Goal: Task Accomplishment & Management: Use online tool/utility

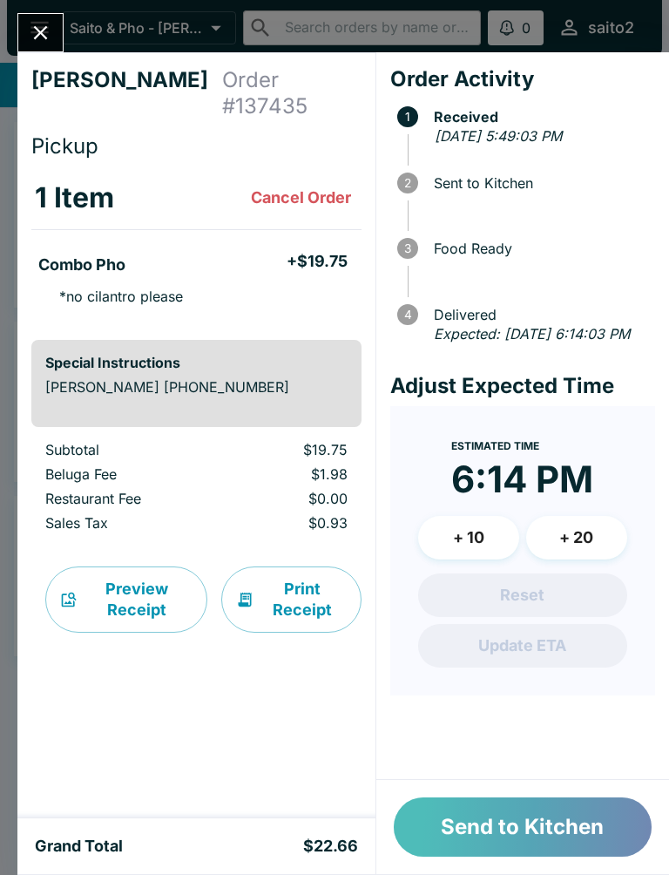
click at [513, 832] on button "Send to Kitchen" at bounding box center [523, 826] width 258 height 59
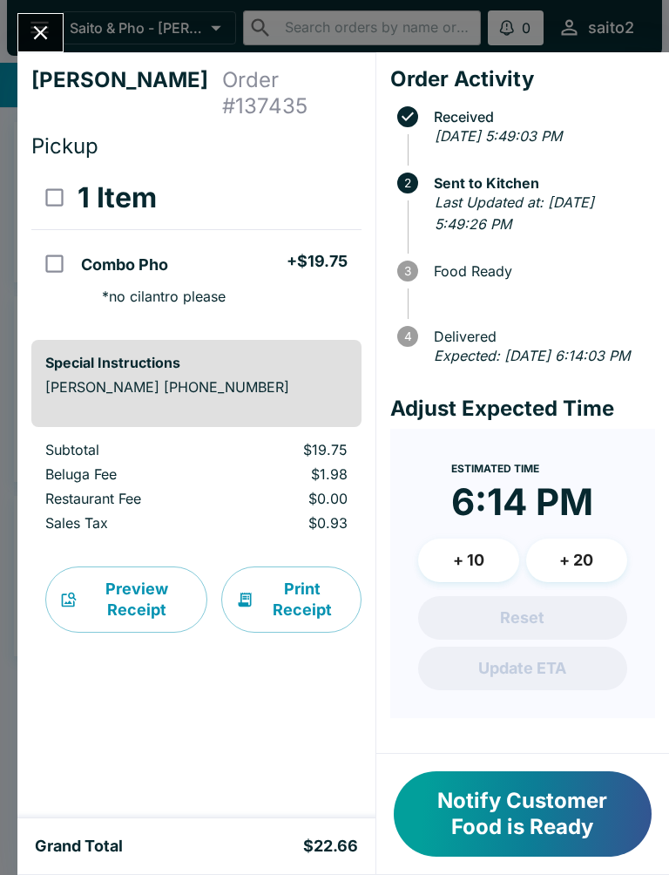
click at [28, 33] on button "Close" at bounding box center [40, 32] width 44 height 37
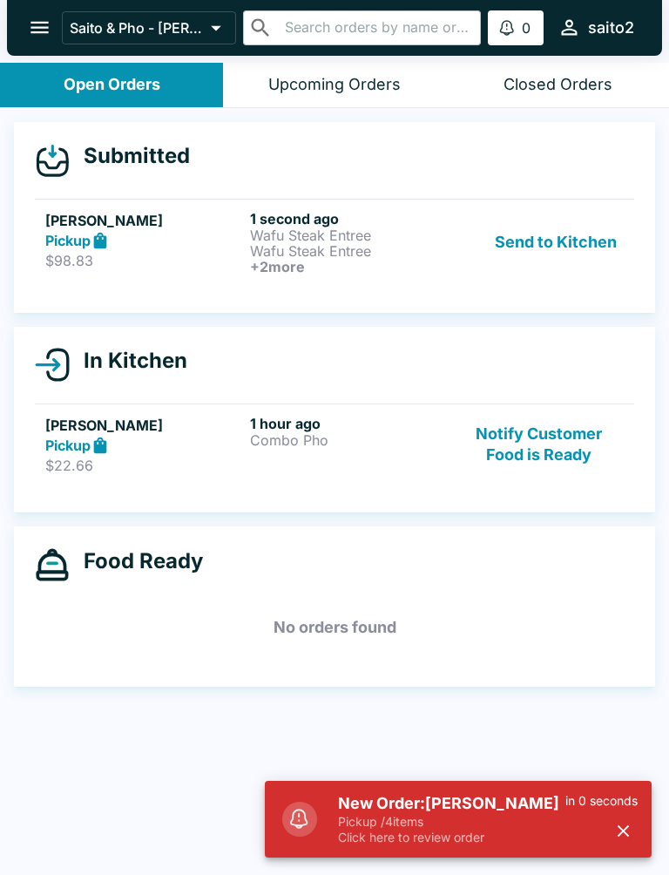
click at [438, 799] on h5 "New Order: Aloha [PERSON_NAME]" at bounding box center [451, 803] width 227 height 21
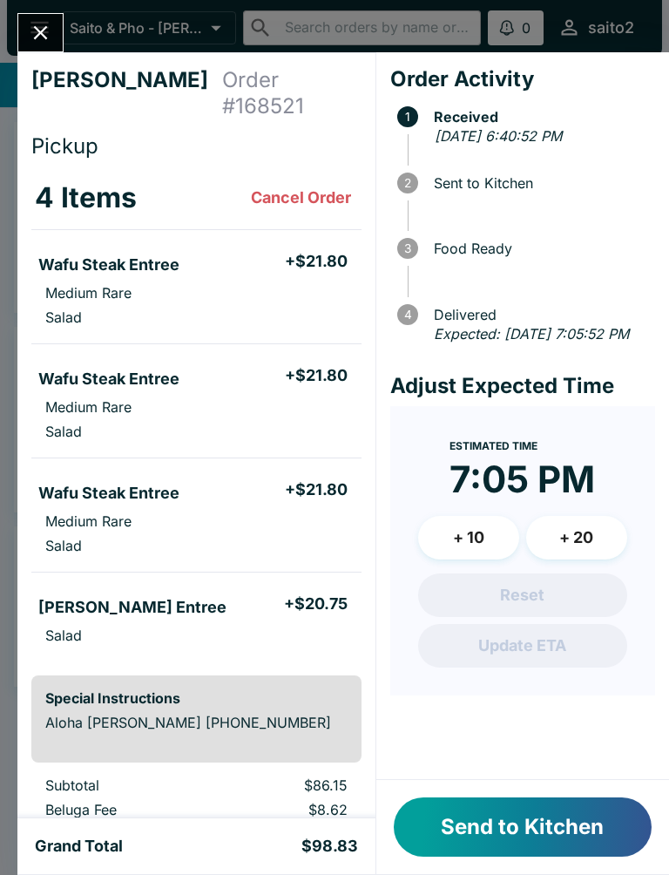
click at [552, 822] on button "Send to Kitchen" at bounding box center [523, 826] width 258 height 59
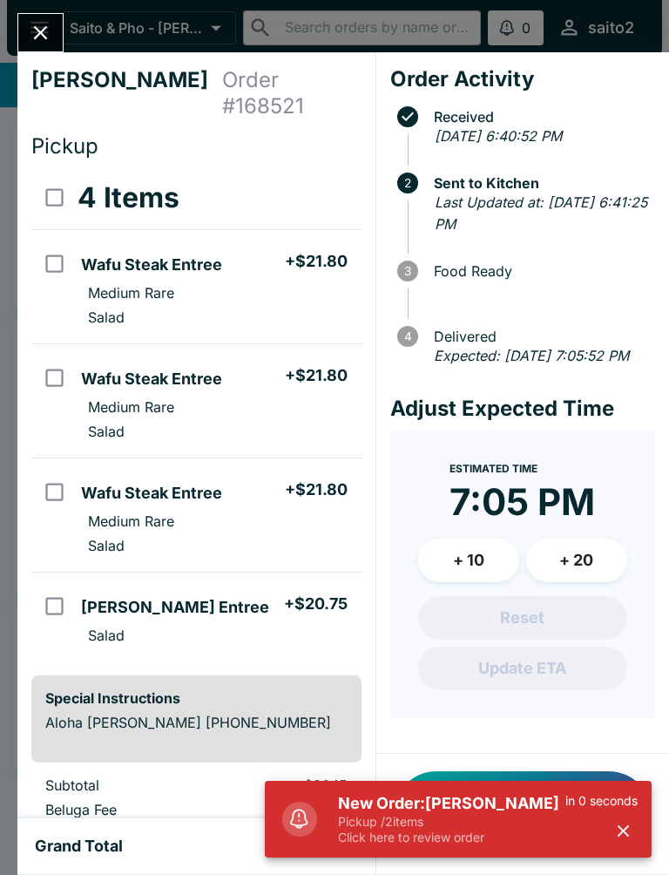
click at [626, 855] on div "New Order: [PERSON_NAME] Pickup / 2 items Click here to review order in 0 secon…" at bounding box center [458, 819] width 387 height 77
click at [617, 846] on div "New Order: [PERSON_NAME] Pickup / 2 items Click here to review order in 0 secon…" at bounding box center [488, 819] width 314 height 66
click at [632, 841] on button "button" at bounding box center [623, 830] width 29 height 29
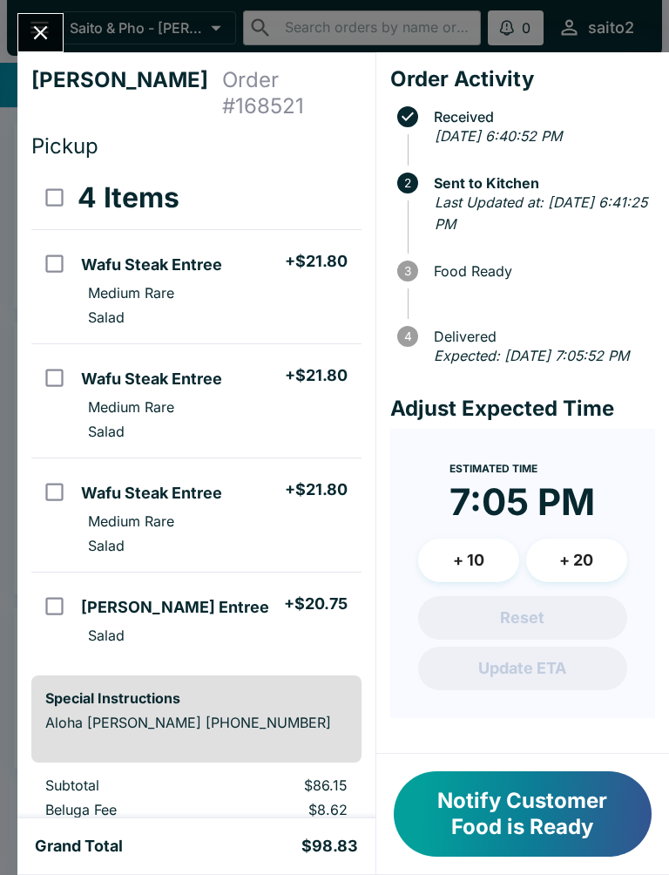
click at [56, 25] on button "Close" at bounding box center [40, 32] width 44 height 37
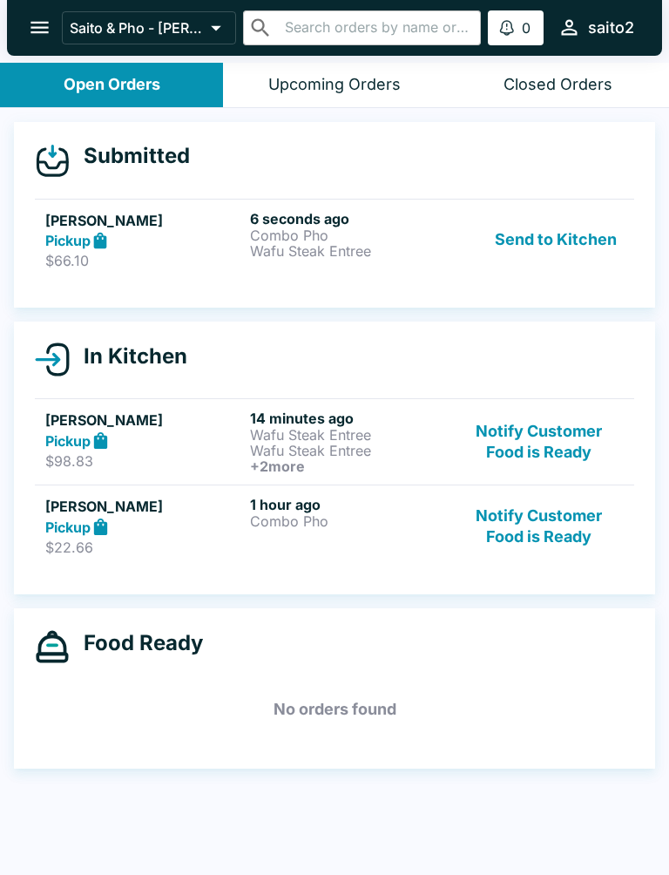
click at [100, 239] on icon at bounding box center [100, 240] width 13 height 17
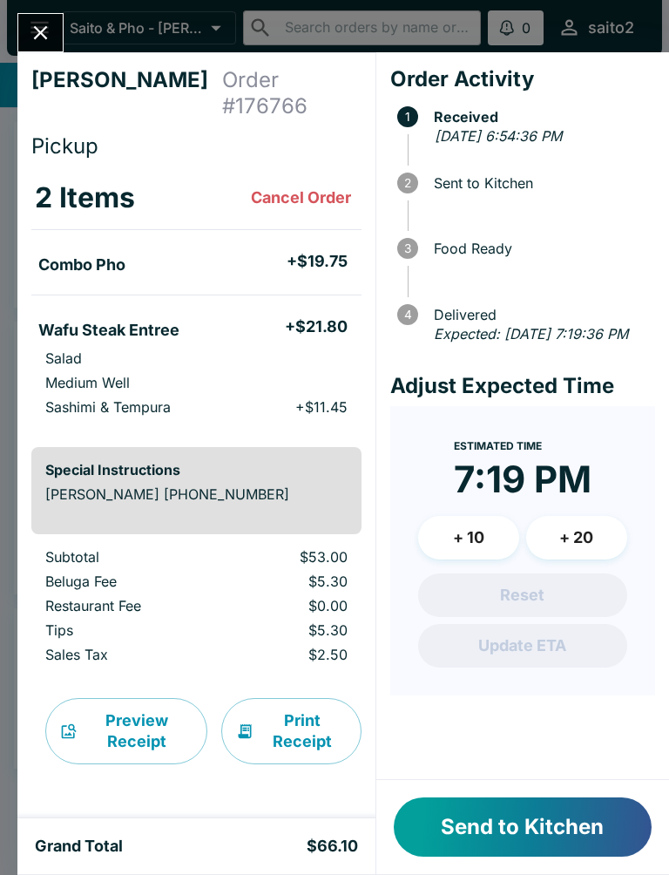
click at [559, 803] on button "Send to Kitchen" at bounding box center [523, 826] width 258 height 59
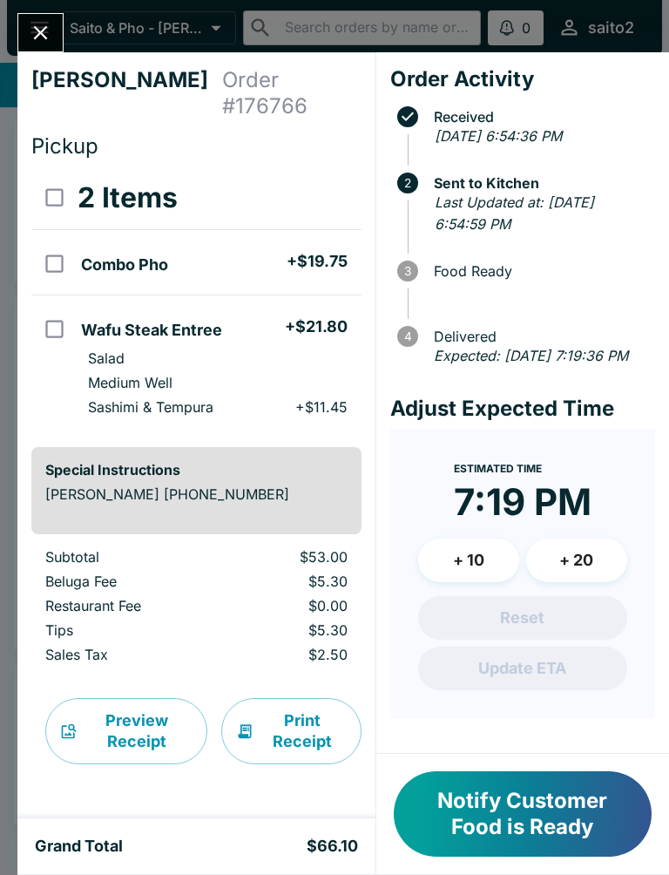
click at [31, 39] on icon "Close" at bounding box center [41, 33] width 24 height 24
